Goal: Check status: Check status

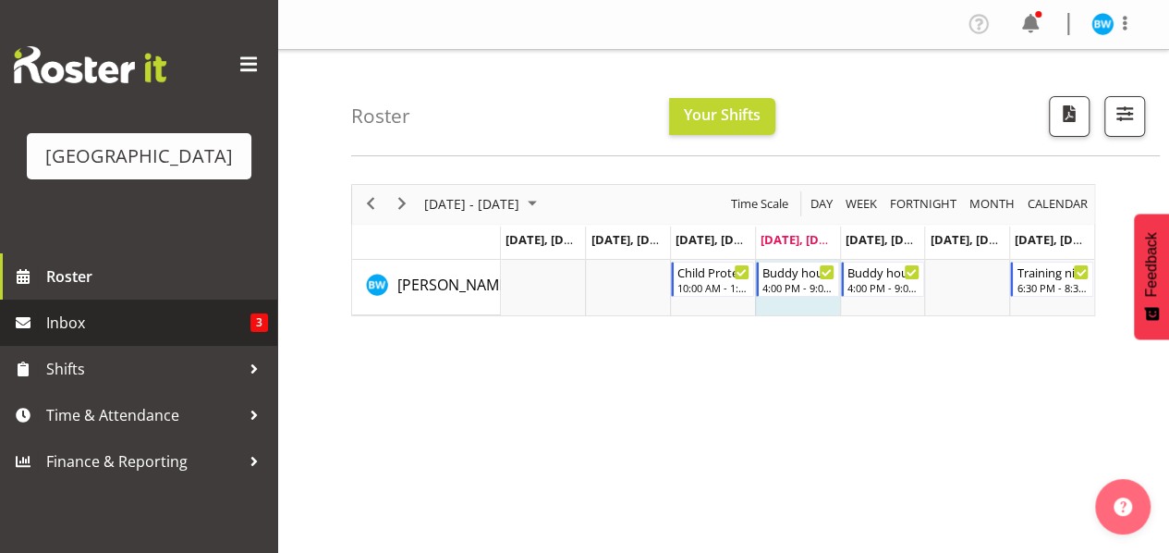
click at [212, 324] on span "Inbox" at bounding box center [148, 323] width 204 height 28
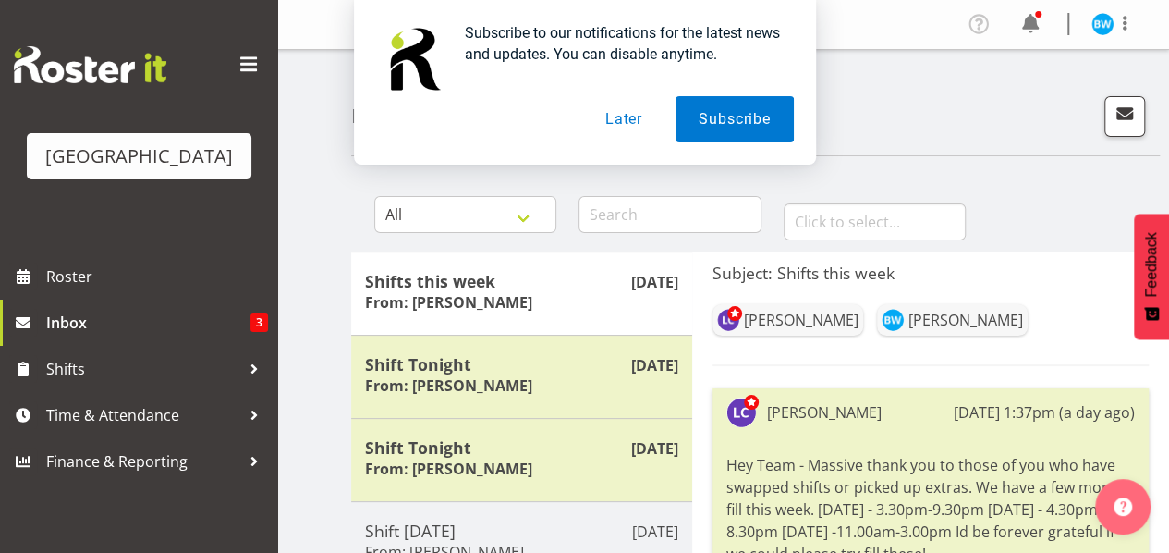
click at [621, 125] on button "Later" at bounding box center [623, 119] width 83 height 46
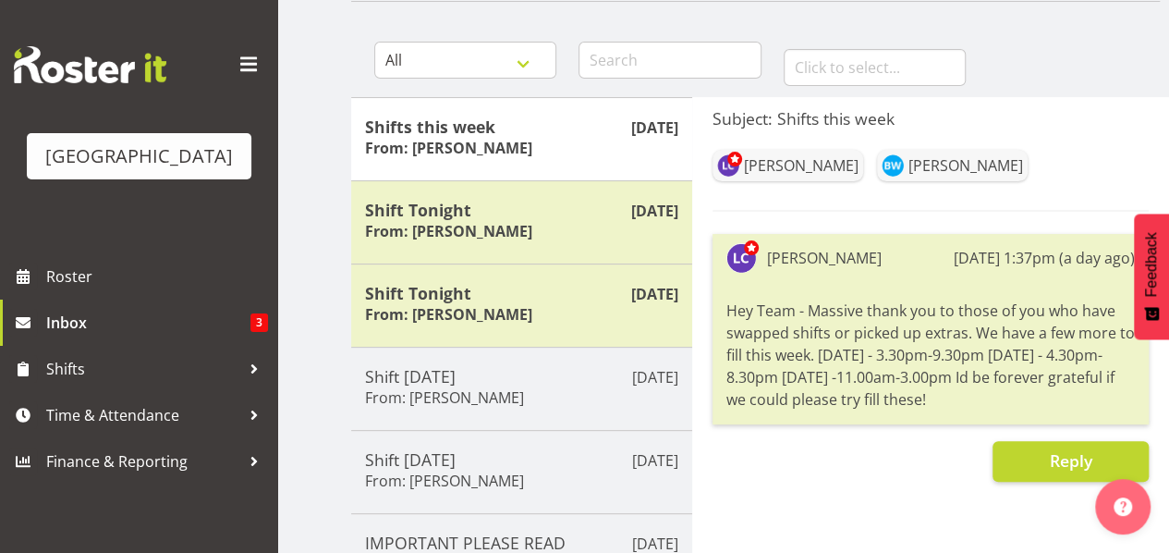
scroll to position [159, 0]
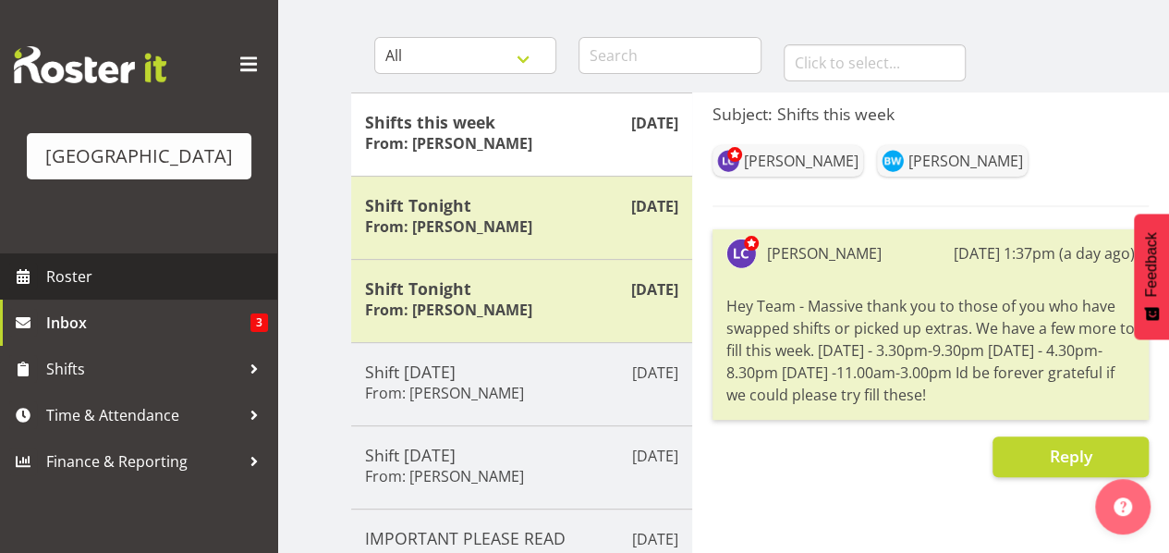
click at [122, 271] on span "Roster" at bounding box center [157, 276] width 222 height 28
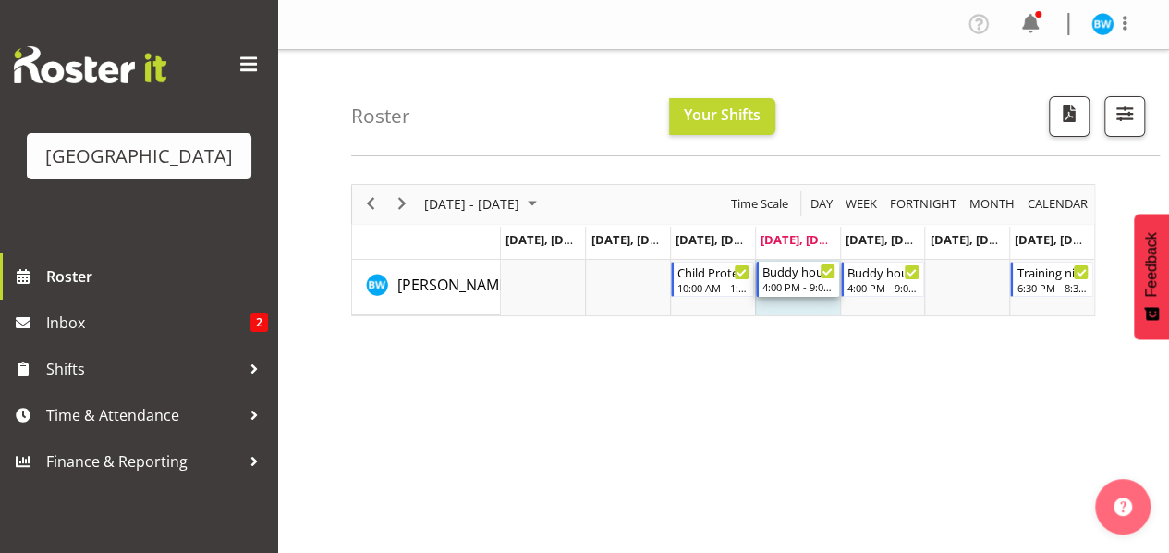
click at [787, 286] on div "4:00 PM - 9:00 PM" at bounding box center [799, 286] width 73 height 15
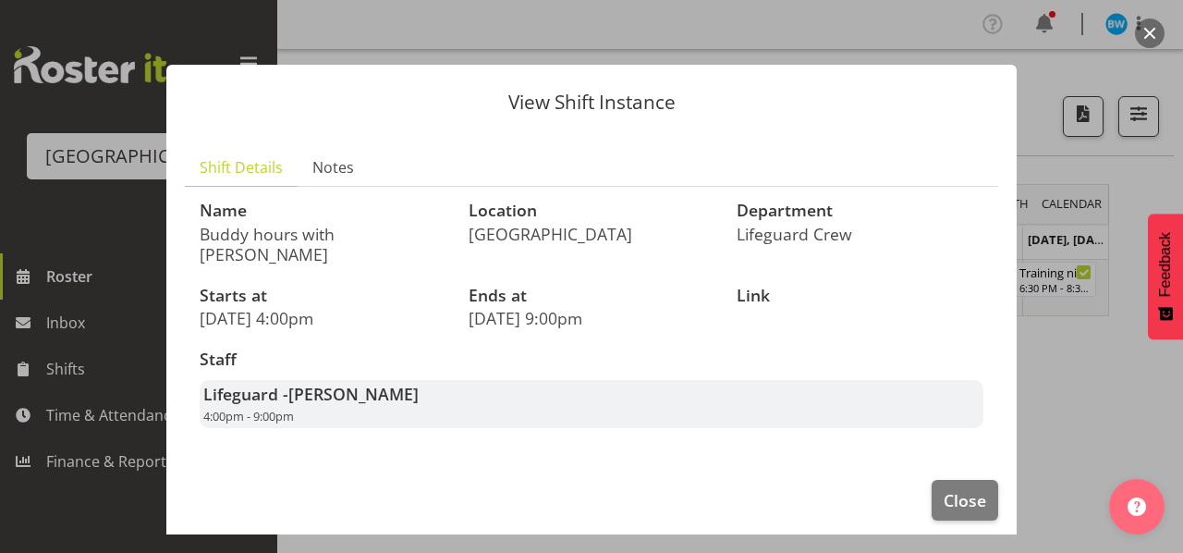
click at [325, 141] on section "Shift Details Notes Name Buddy hours with Jack Location Splash Palace Departmen…" at bounding box center [591, 295] width 850 height 331
click at [322, 159] on span "Notes" at bounding box center [333, 167] width 42 height 22
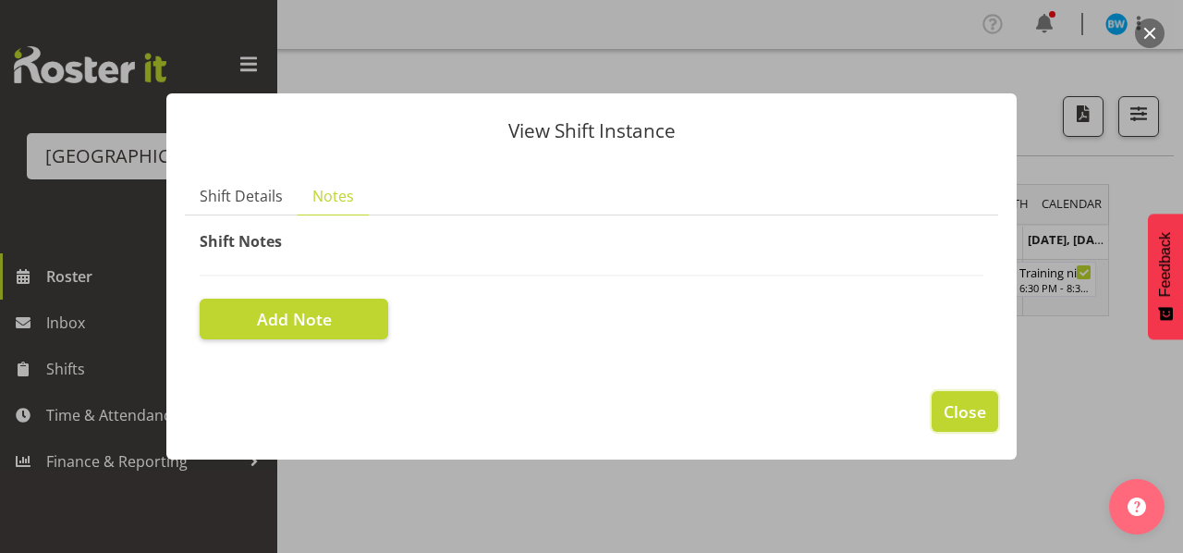
click at [957, 395] on button "Close" at bounding box center [965, 411] width 67 height 41
